Goal: Information Seeking & Learning: Learn about a topic

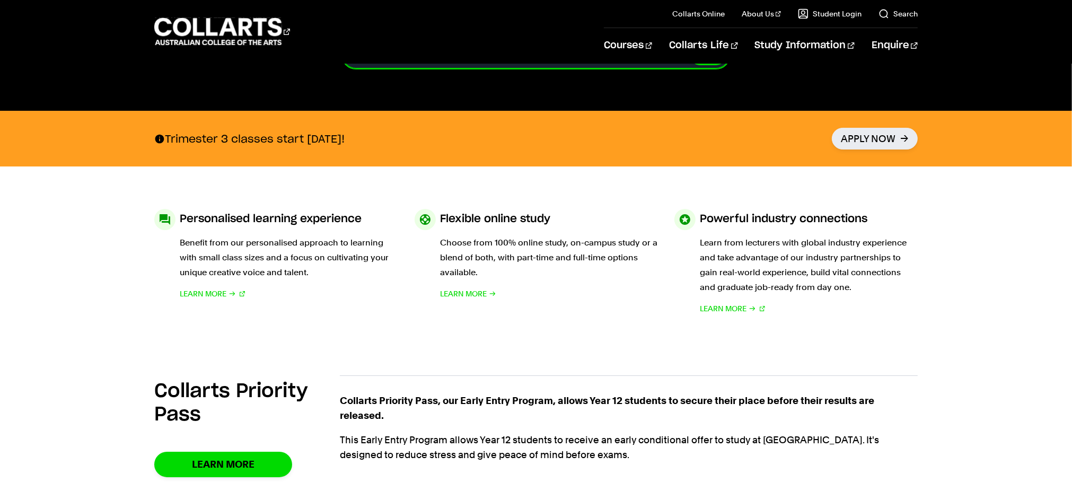
scroll to position [420, 0]
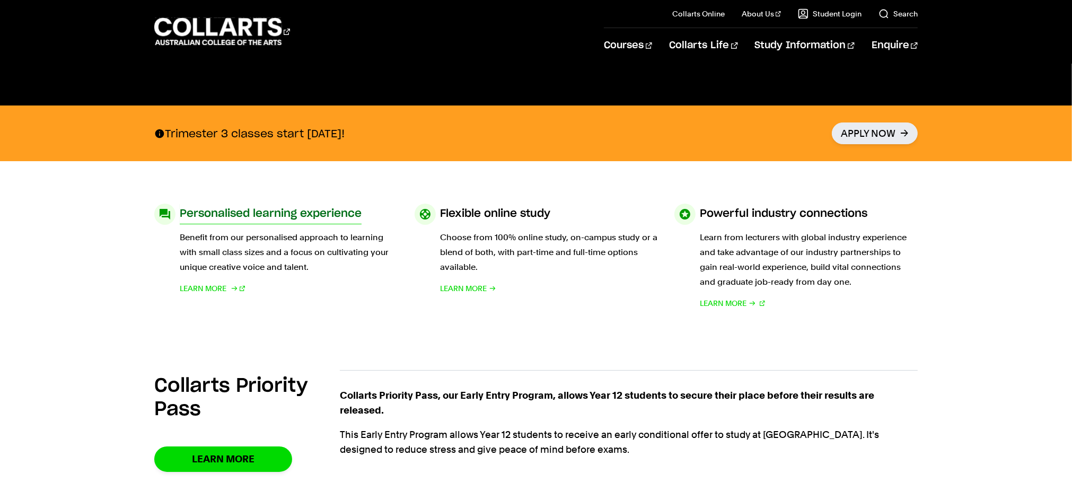
click at [317, 246] on p "Benefit from our personalised approach to learning with small class sizes and a…" at bounding box center [289, 252] width 218 height 45
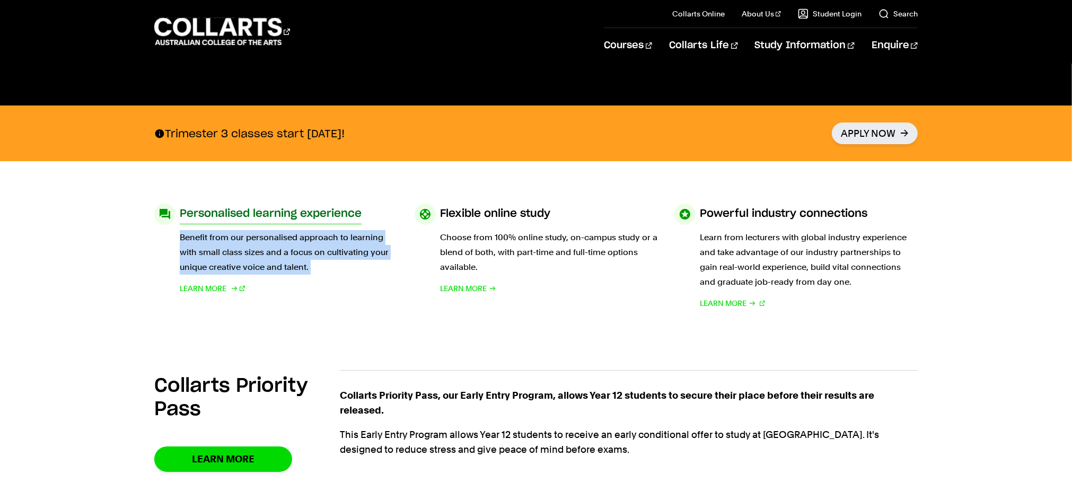
click at [317, 246] on p "Benefit from our personalised approach to learning with small class sizes and a…" at bounding box center [289, 252] width 218 height 45
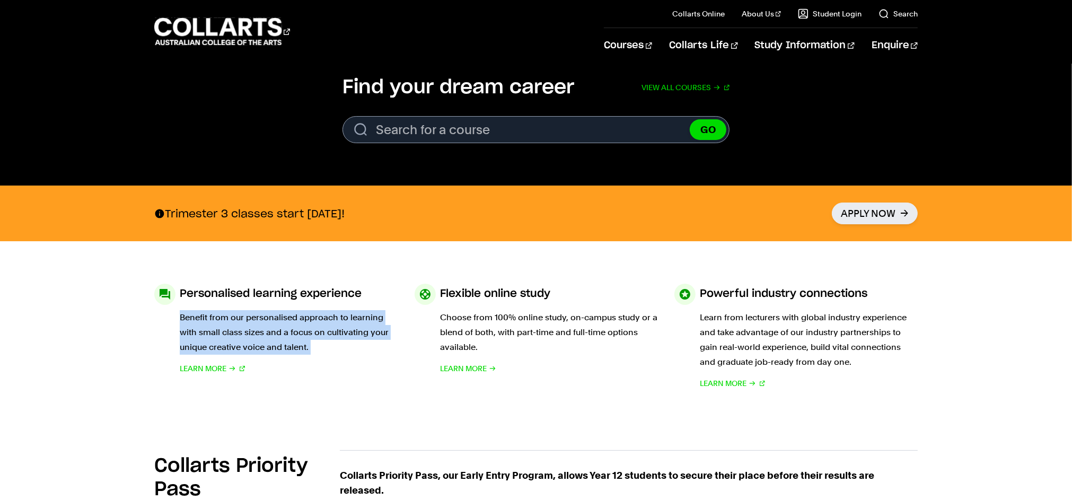
scroll to position [339, 0]
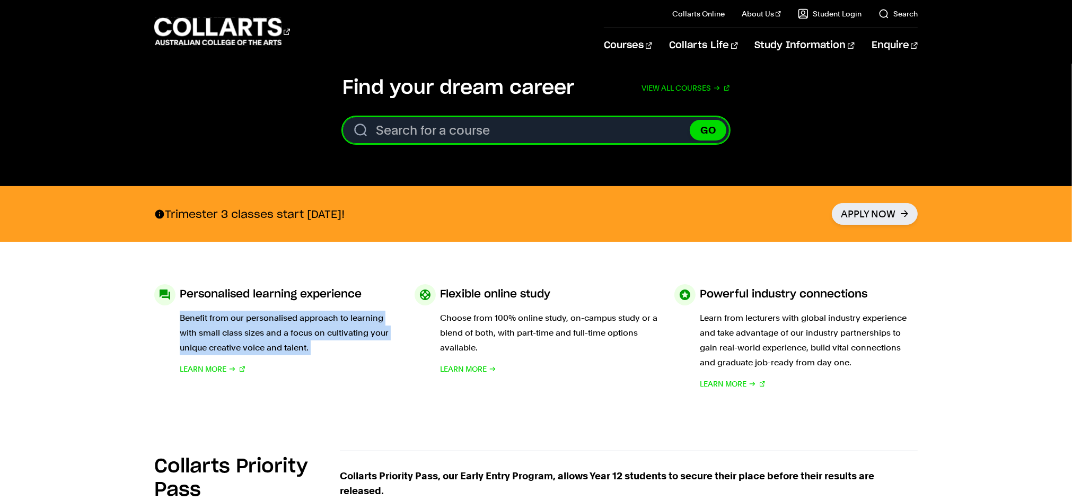
click at [535, 134] on input "Search for a course" at bounding box center [535, 130] width 387 height 27
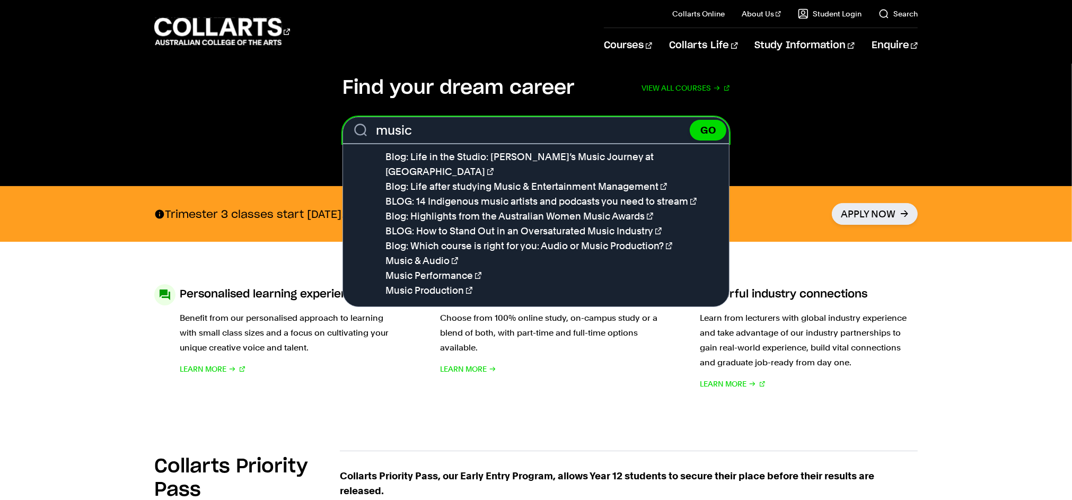
type input "music"
click at [134, 365] on div "Personalised learning experience Benefit from our personalised approach to lear…" at bounding box center [535, 338] width 945 height 192
click at [431, 120] on input "music" at bounding box center [535, 130] width 387 height 27
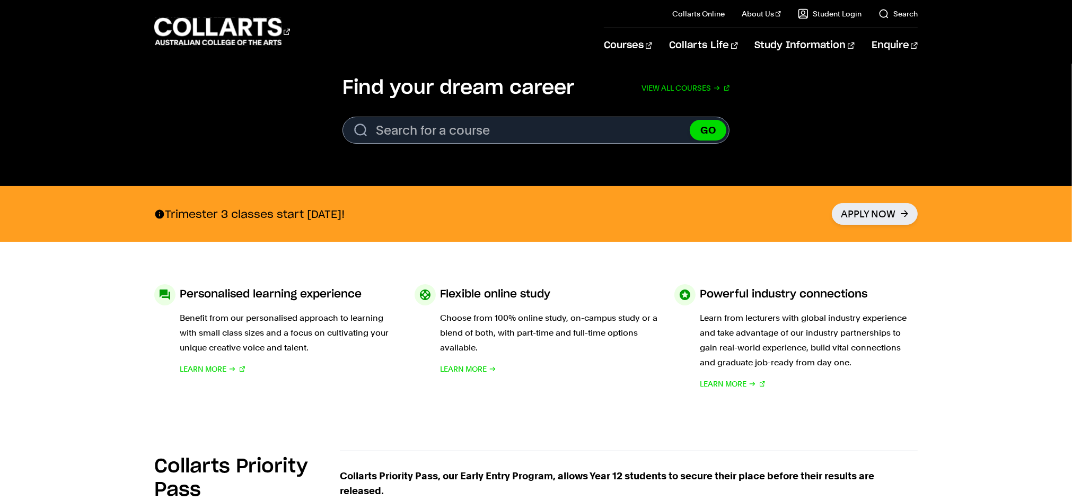
click at [70, 275] on div "Personalised learning experience Benefit from our personalised approach to lear…" at bounding box center [535, 338] width 945 height 192
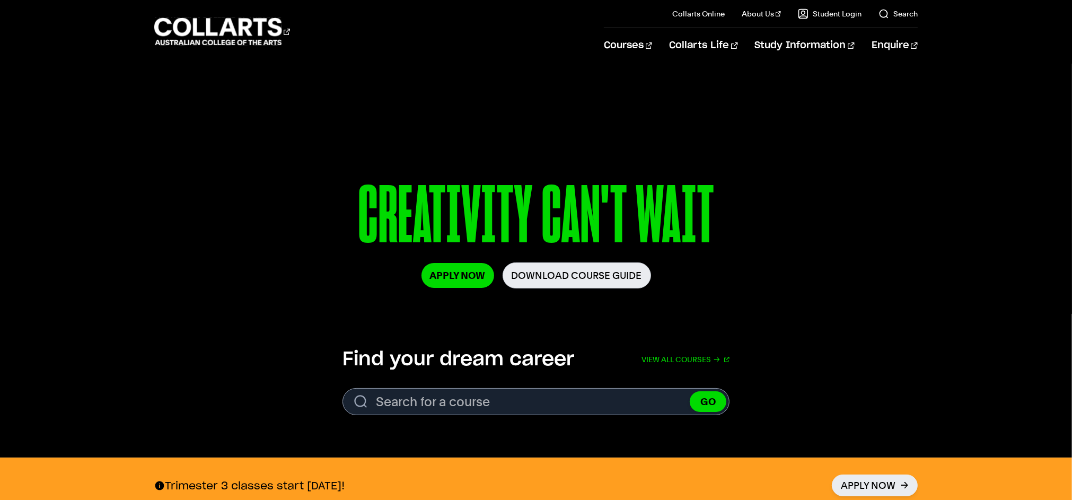
scroll to position [0, 0]
